Goal: Transaction & Acquisition: Purchase product/service

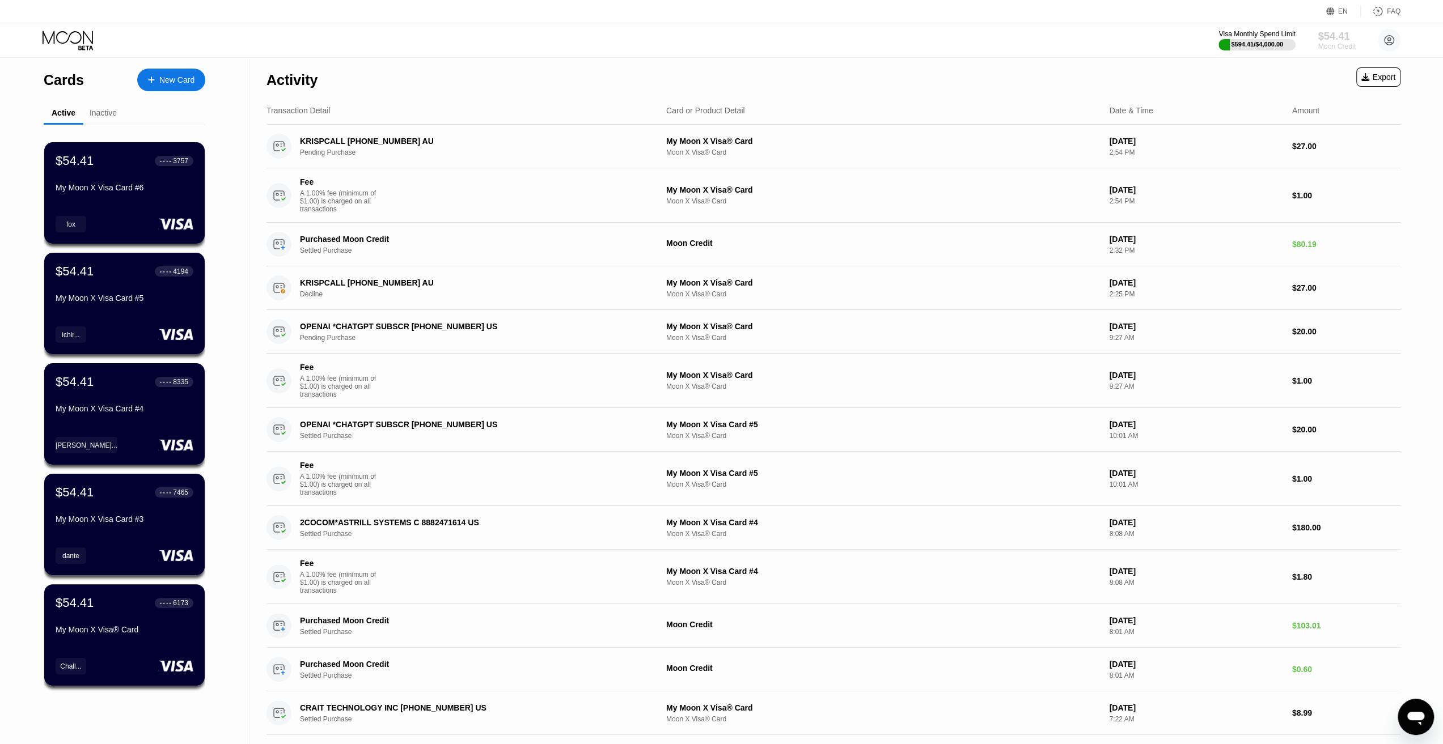
click at [1335, 40] on div "$54.41" at bounding box center [1336, 36] width 38 height 12
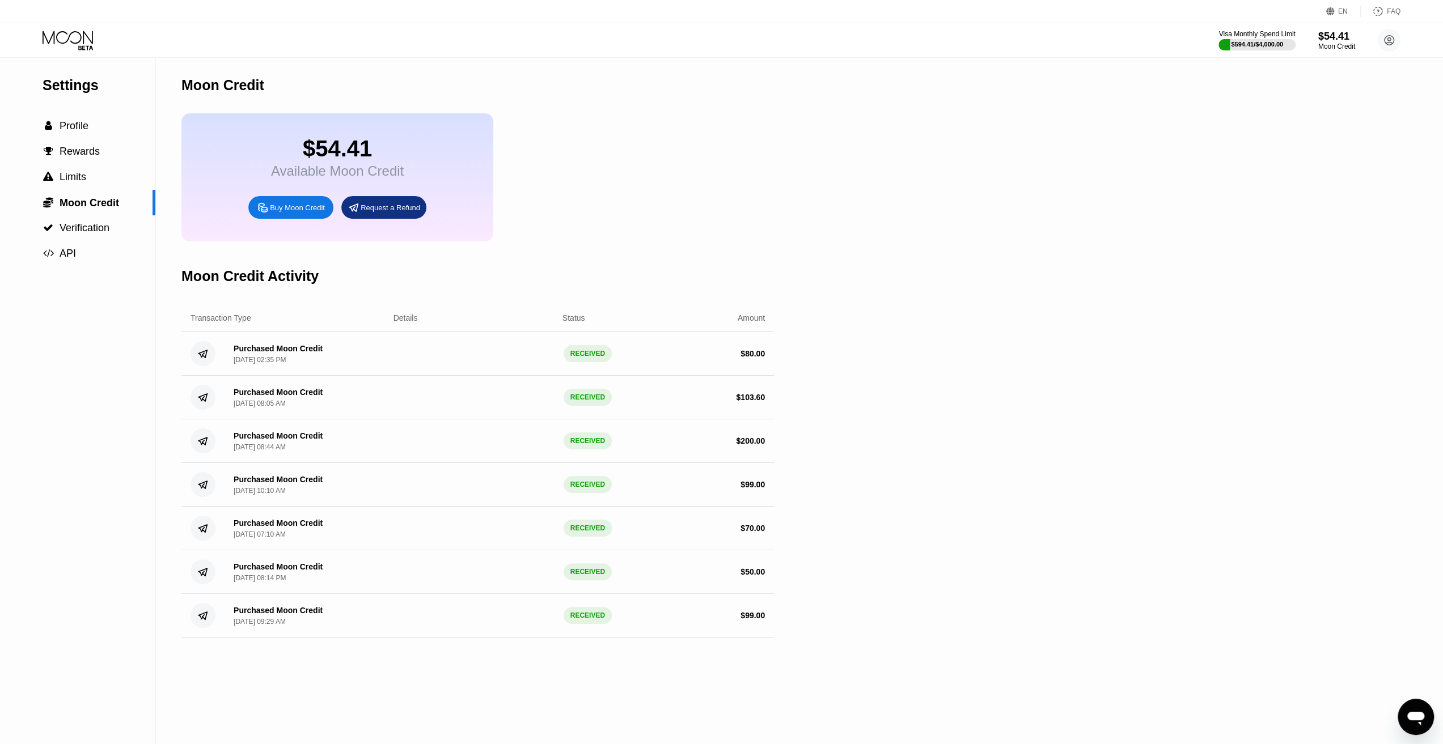
click at [304, 213] on div "Buy Moon Credit" at bounding box center [297, 208] width 55 height 10
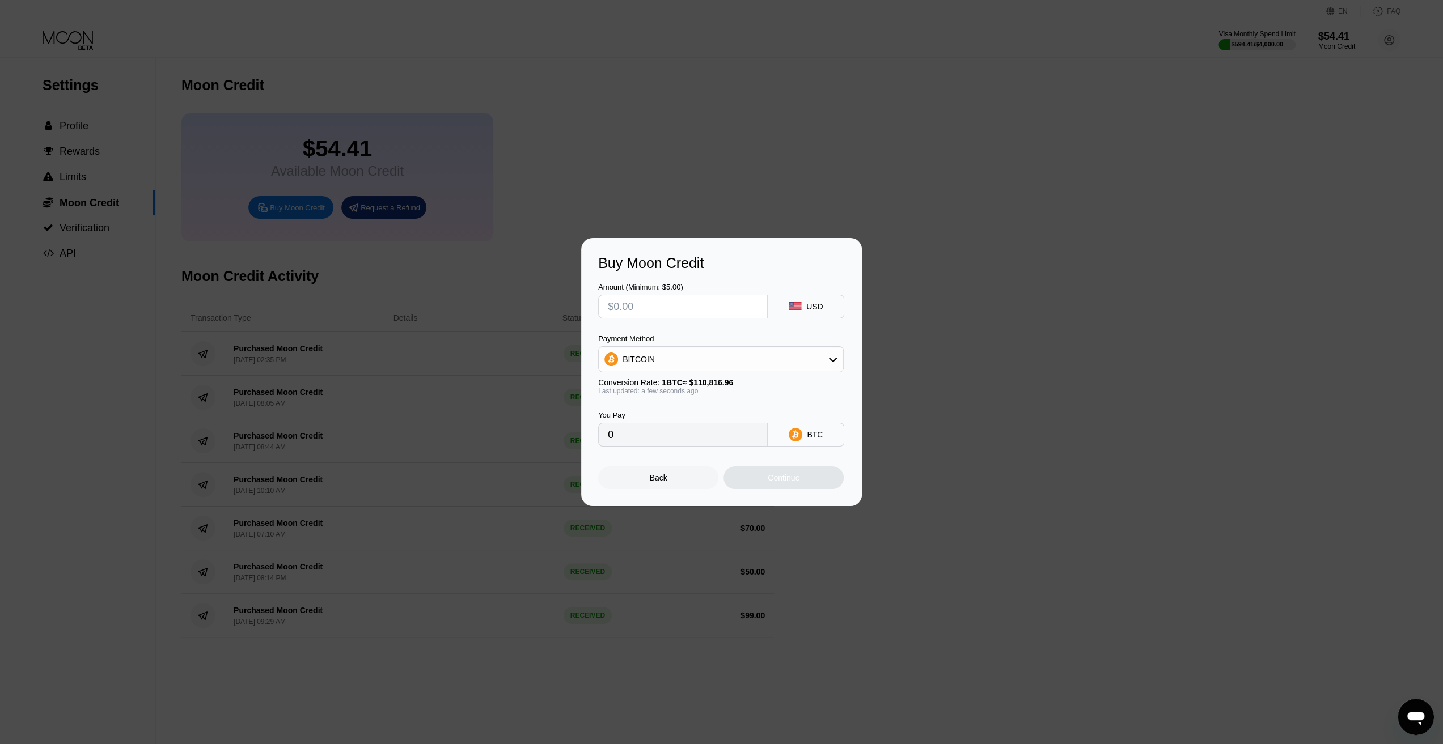
click at [760, 353] on div "BITCOIN" at bounding box center [721, 359] width 244 height 23
click at [706, 414] on div "USDT on TRON" at bounding box center [728, 415] width 214 height 9
type input "0.00"
click at [658, 301] on input "text" at bounding box center [683, 306] width 150 height 23
type input "$3"
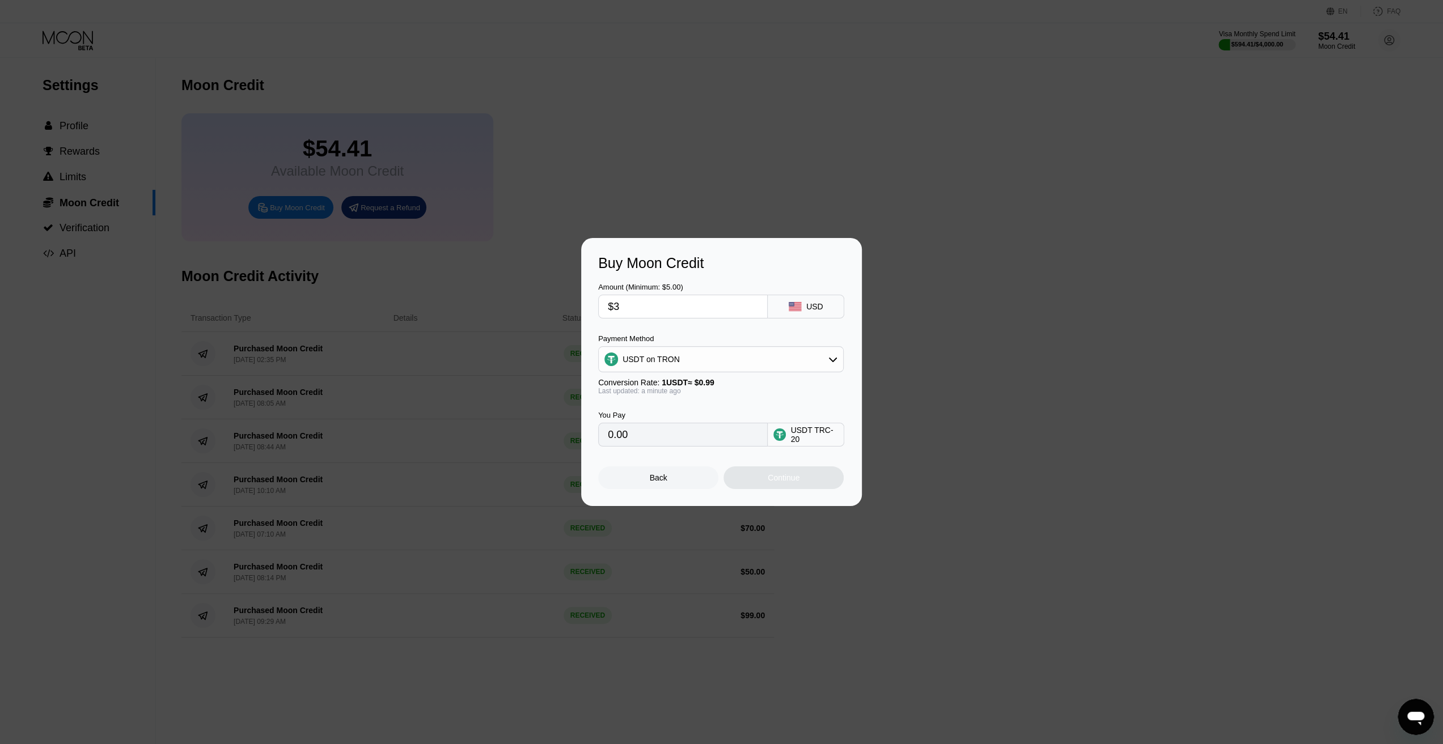
type input "3.03"
type input "$30"
type input "30.30"
type input "$300"
type input "303.03"
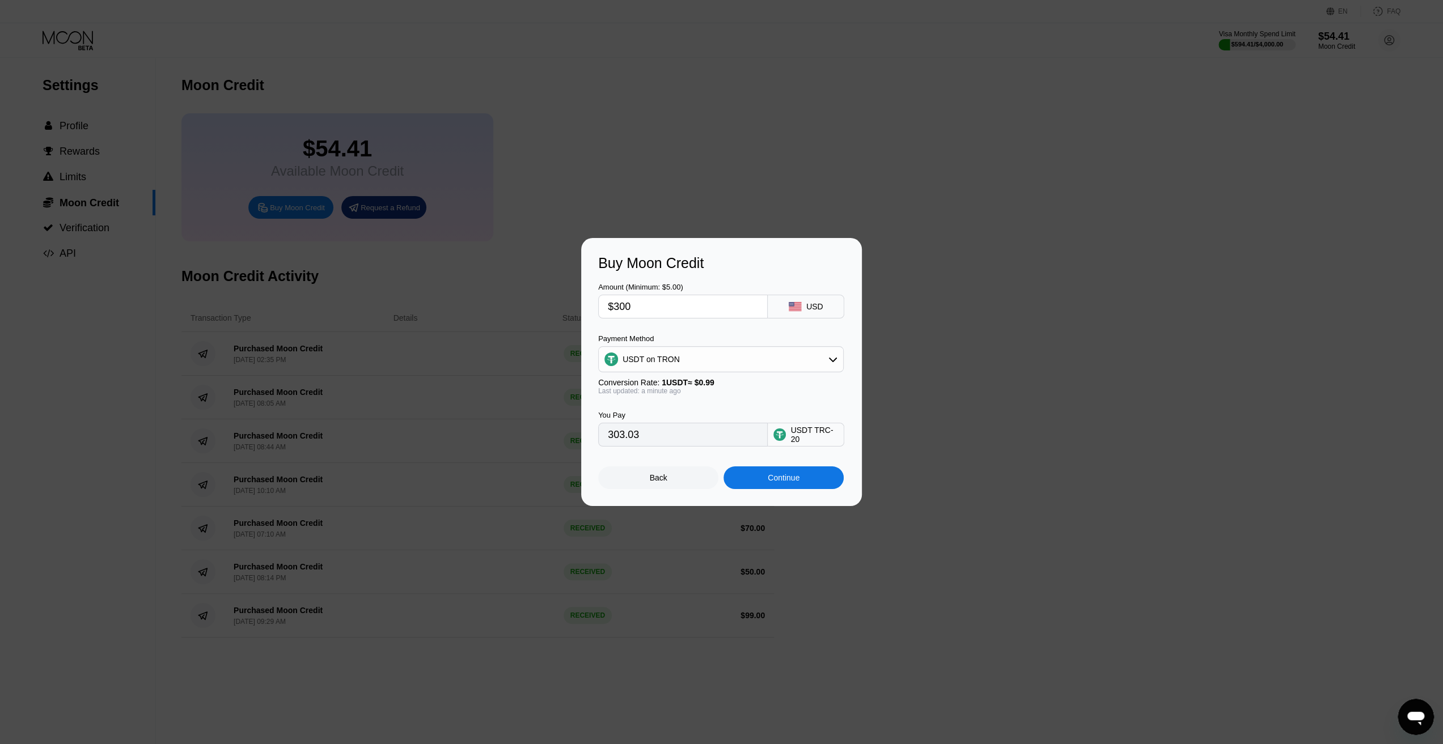
drag, startPoint x: 615, startPoint y: 307, endPoint x: 670, endPoint y: 301, distance: 55.3
click at [670, 301] on input "$300" at bounding box center [683, 306] width 150 height 23
type input "$9"
type input "9.09"
type input "0.00"
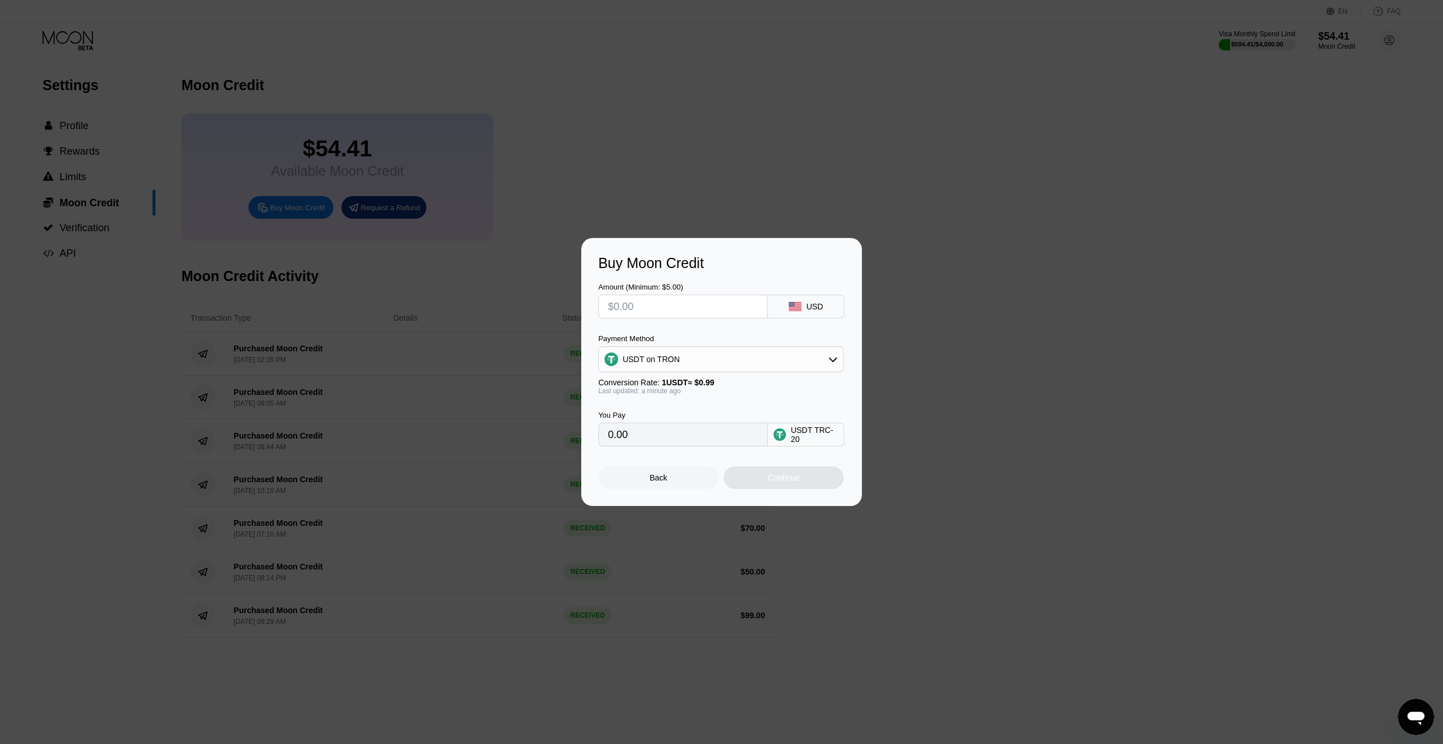
type input "$2"
type input "2.02"
type input "$29"
type input "29.29"
type input "$296"
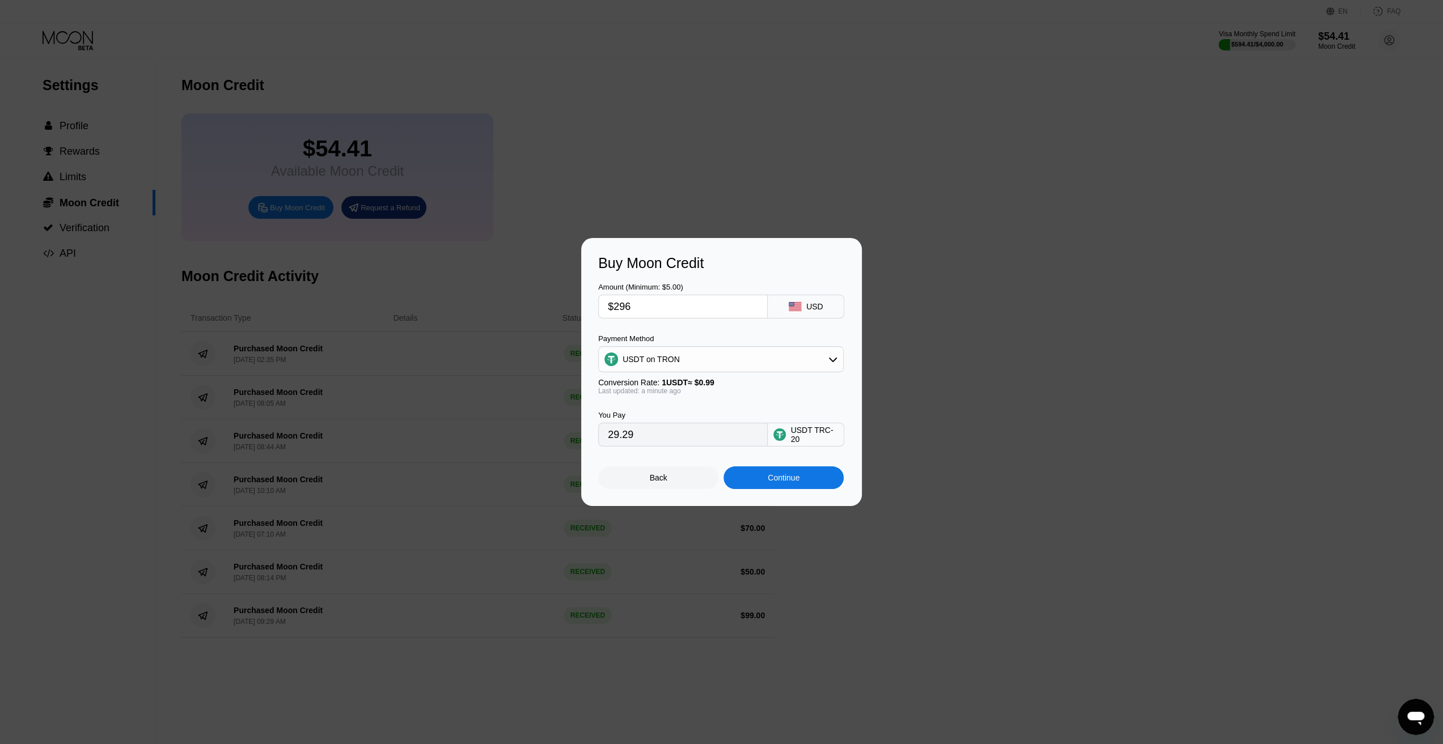
type input "298.99"
drag, startPoint x: 624, startPoint y: 307, endPoint x: 630, endPoint y: 308, distance: 6.3
click at [630, 308] on input "$296" at bounding box center [683, 306] width 150 height 23
type input "$297"
type input "300.00"
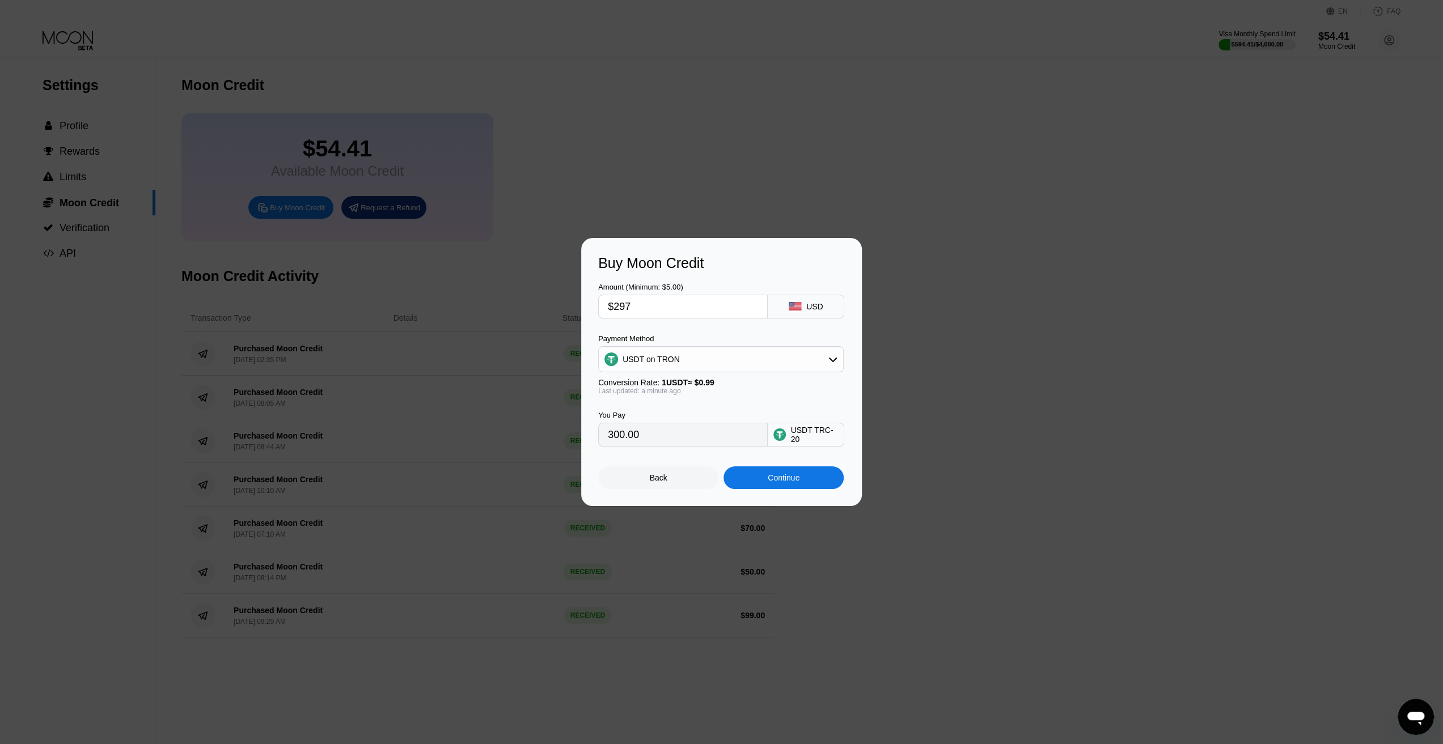
type input "$297"
click at [771, 482] on div "Continue" at bounding box center [783, 477] width 32 height 9
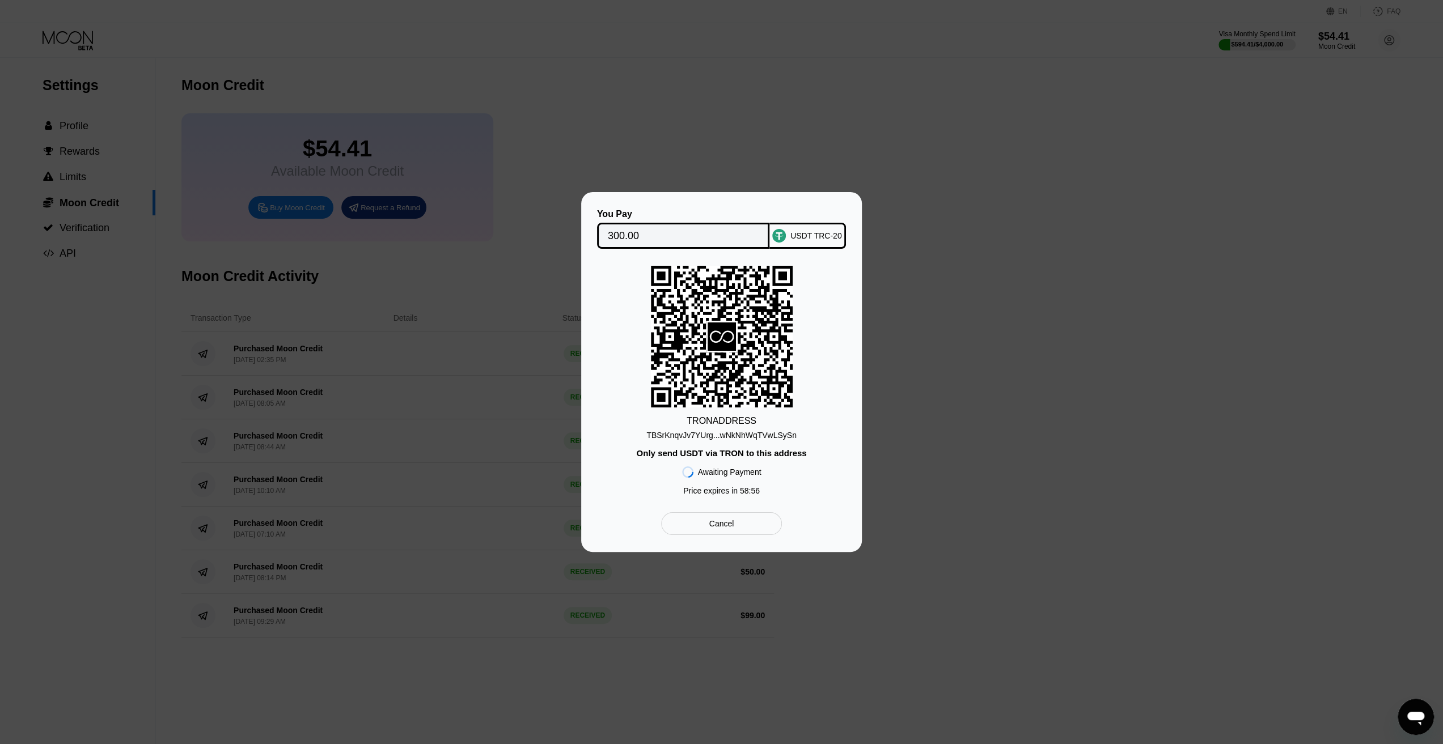
click at [752, 436] on div "TBSrKnqvJv7YUrg...wNkNhWqTVwLSySn" at bounding box center [721, 435] width 150 height 9
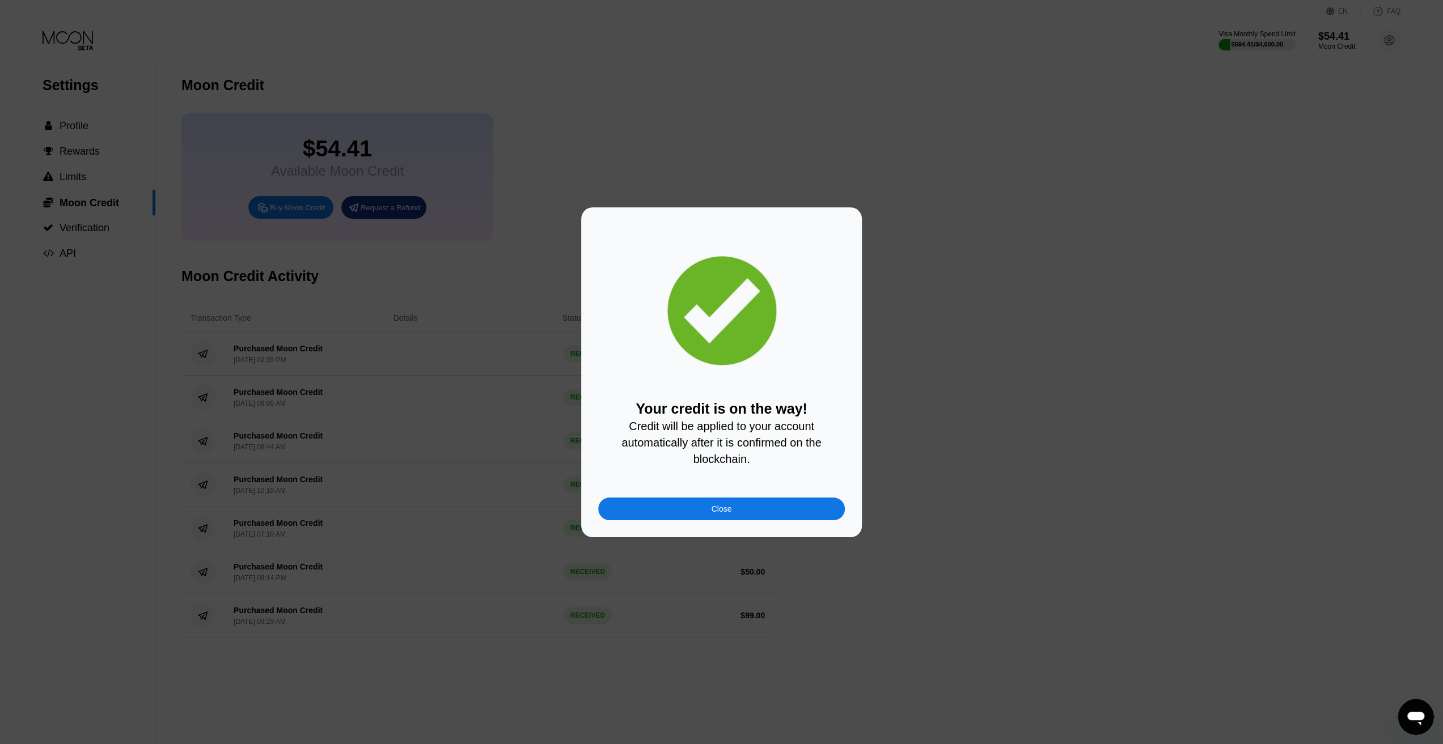
click at [644, 510] on div "Close" at bounding box center [721, 509] width 247 height 23
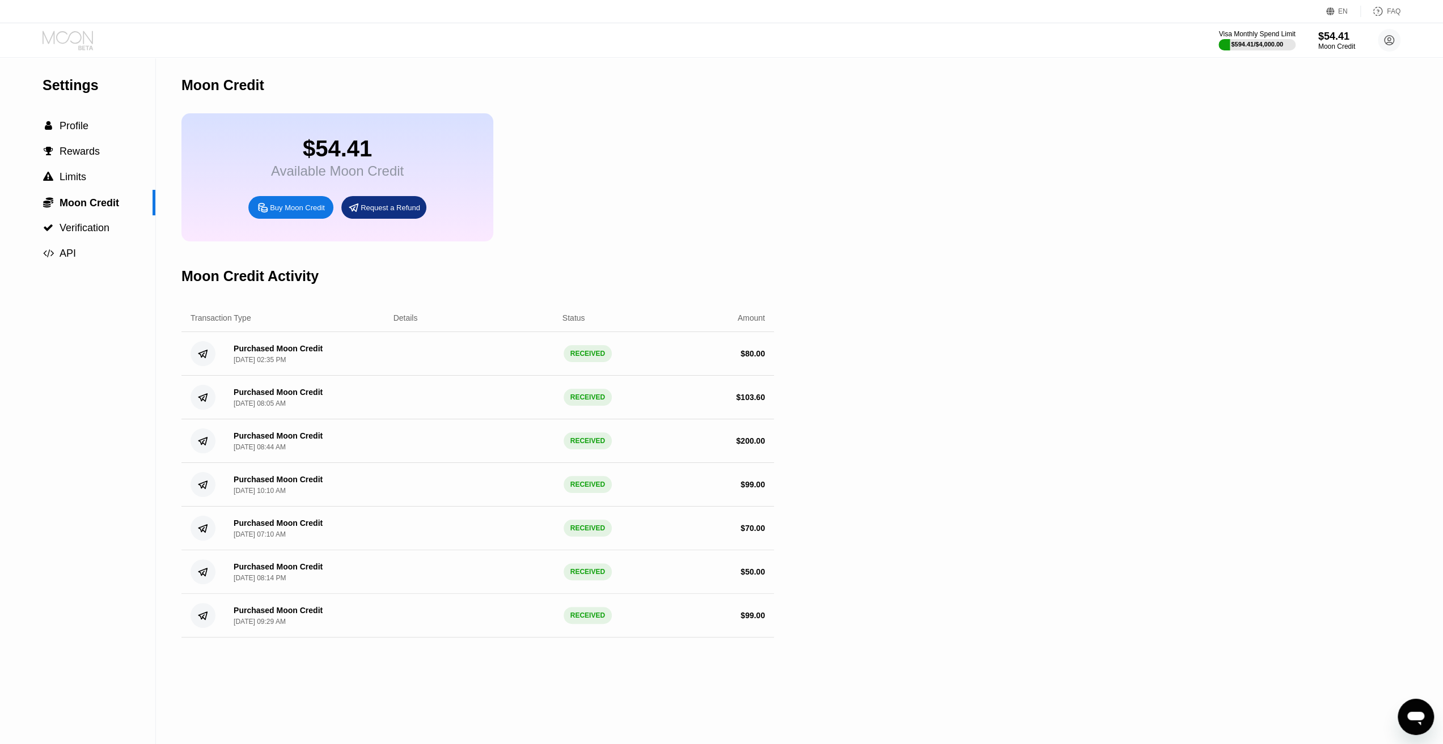
click at [77, 35] on icon at bounding box center [69, 41] width 53 height 20
